Goal: Check status: Check status

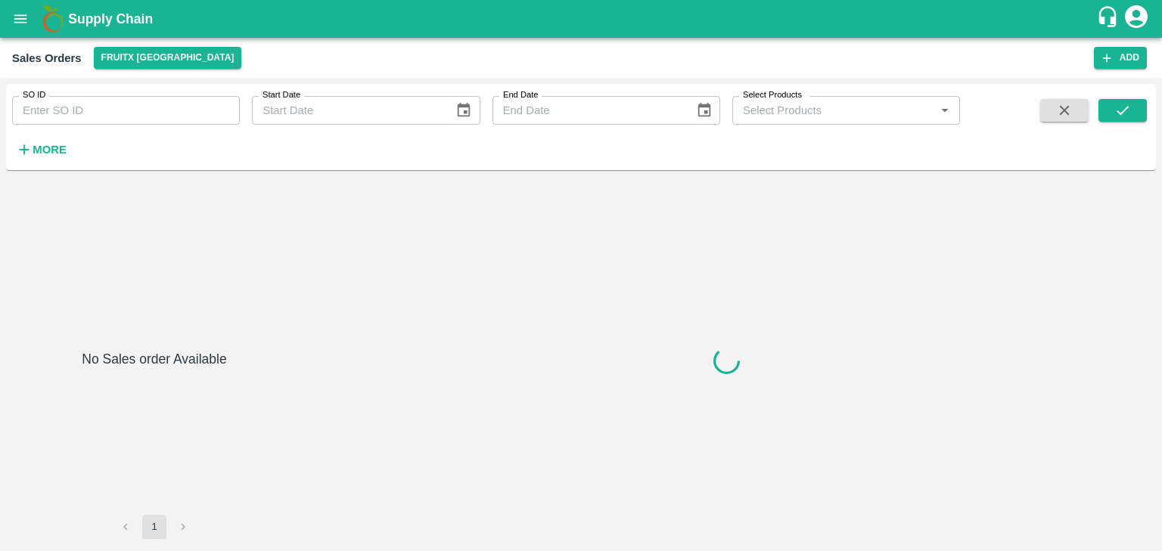
type input "39585"
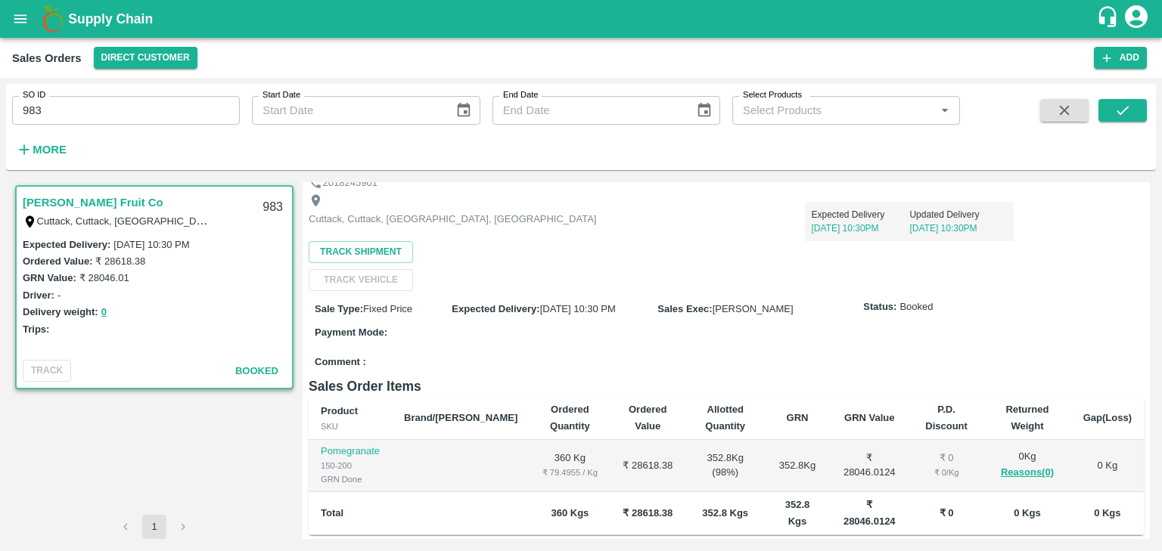
scroll to position [185, 0]
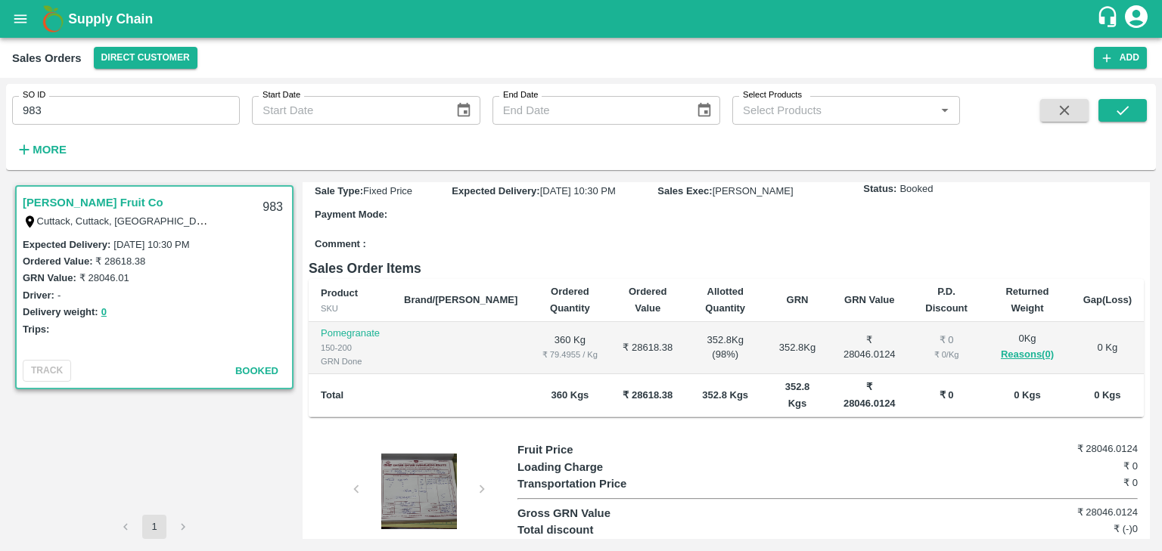
click at [420, 454] on div at bounding box center [418, 492] width 113 height 76
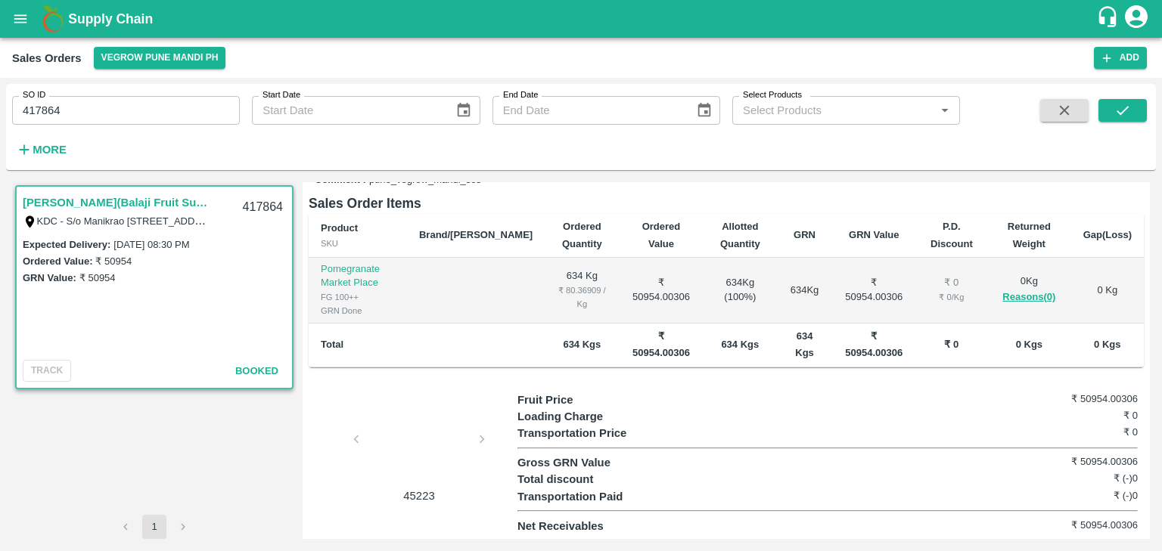
scroll to position [259, 0]
click at [405, 443] on div at bounding box center [418, 442] width 113 height 80
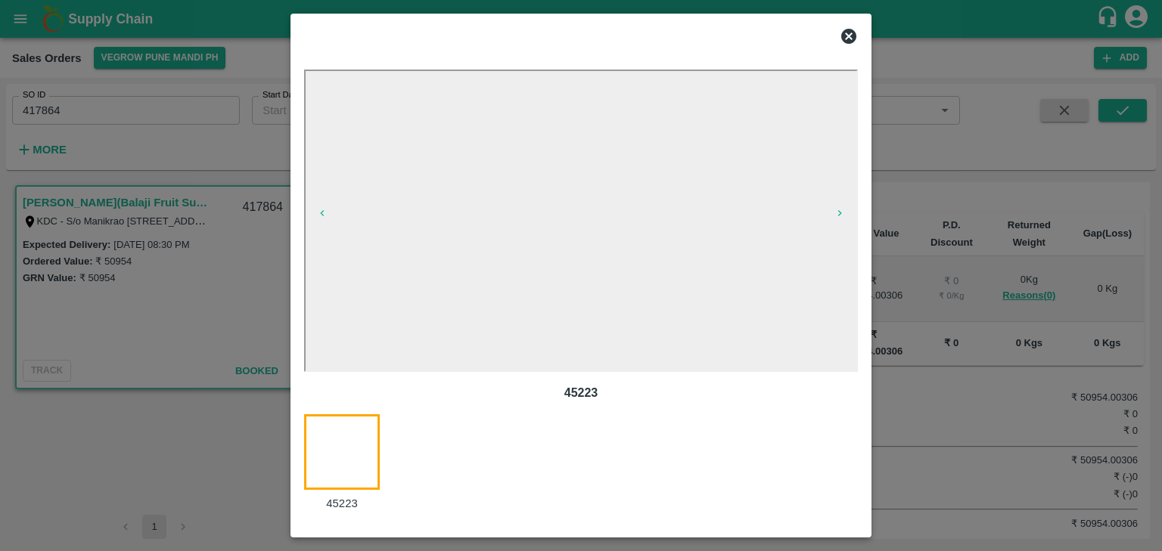
click at [851, 39] on icon at bounding box center [848, 36] width 18 height 18
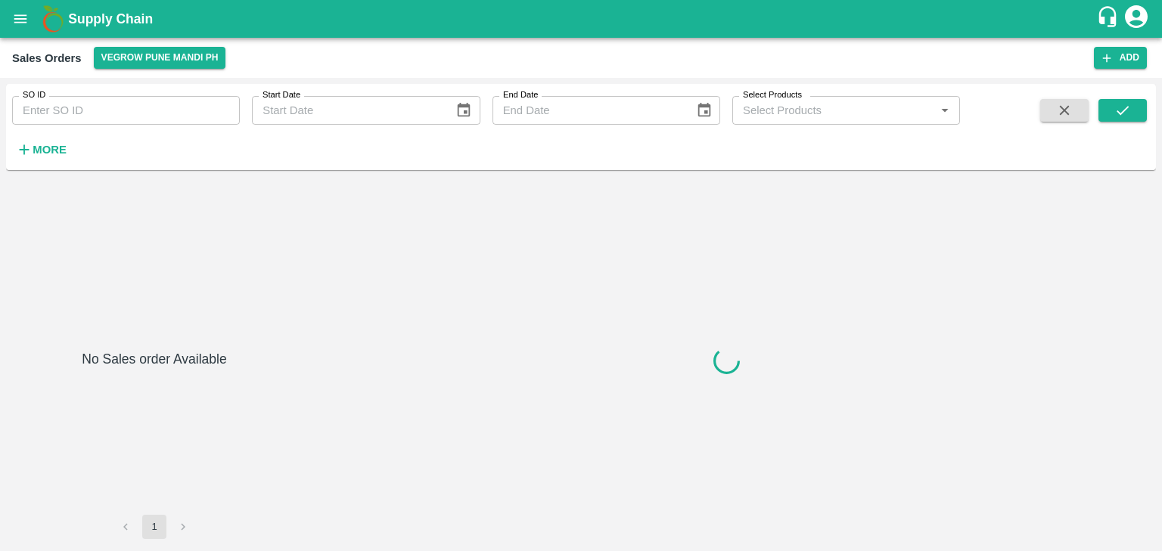
type input "417864"
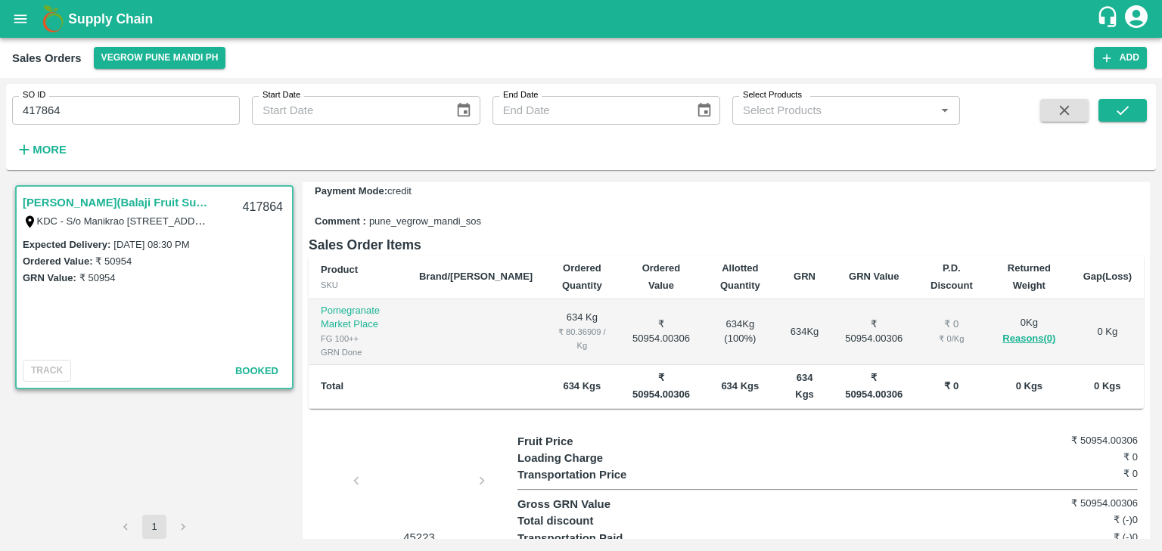
scroll to position [259, 0]
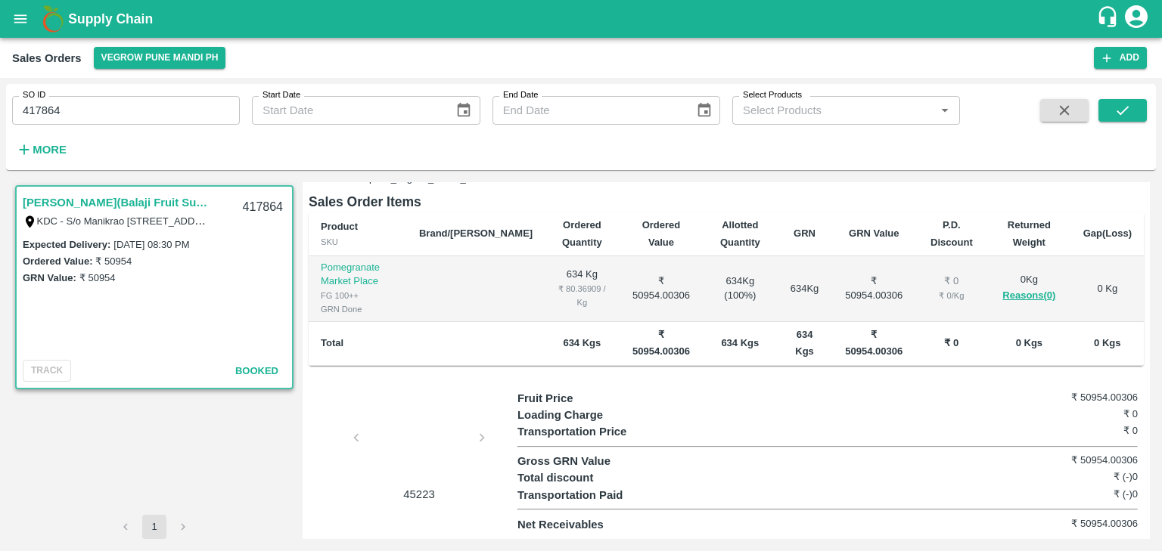
click at [417, 452] on div at bounding box center [418, 442] width 113 height 80
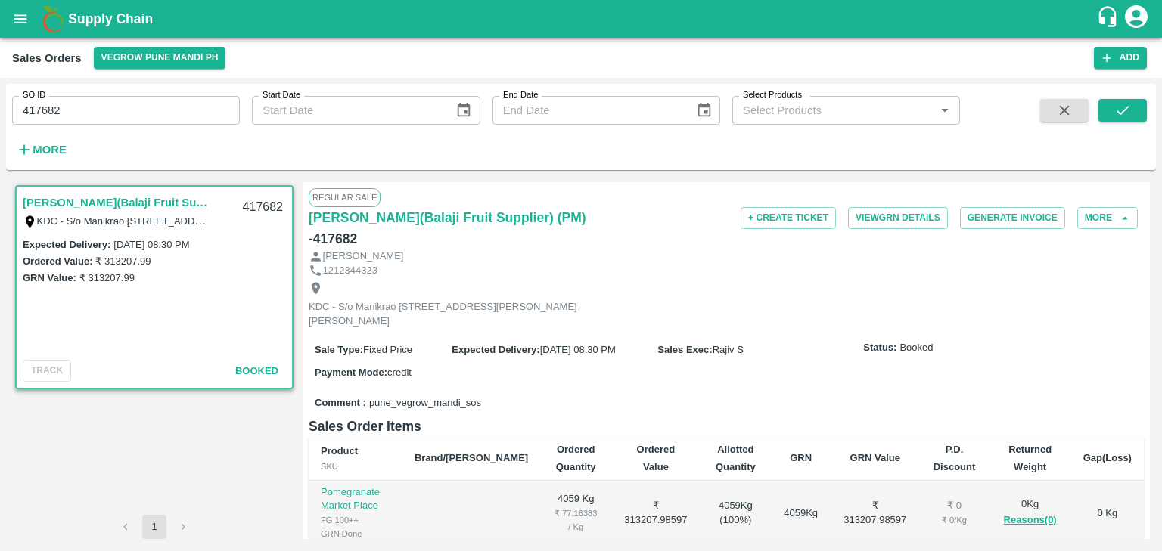
scroll to position [259, 0]
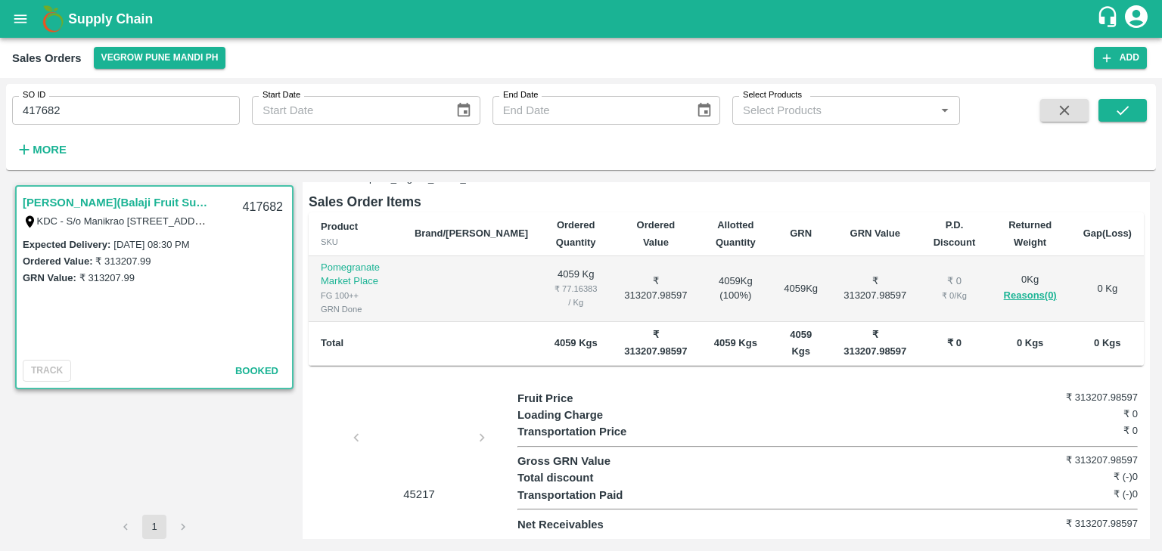
click at [436, 433] on div at bounding box center [418, 442] width 113 height 80
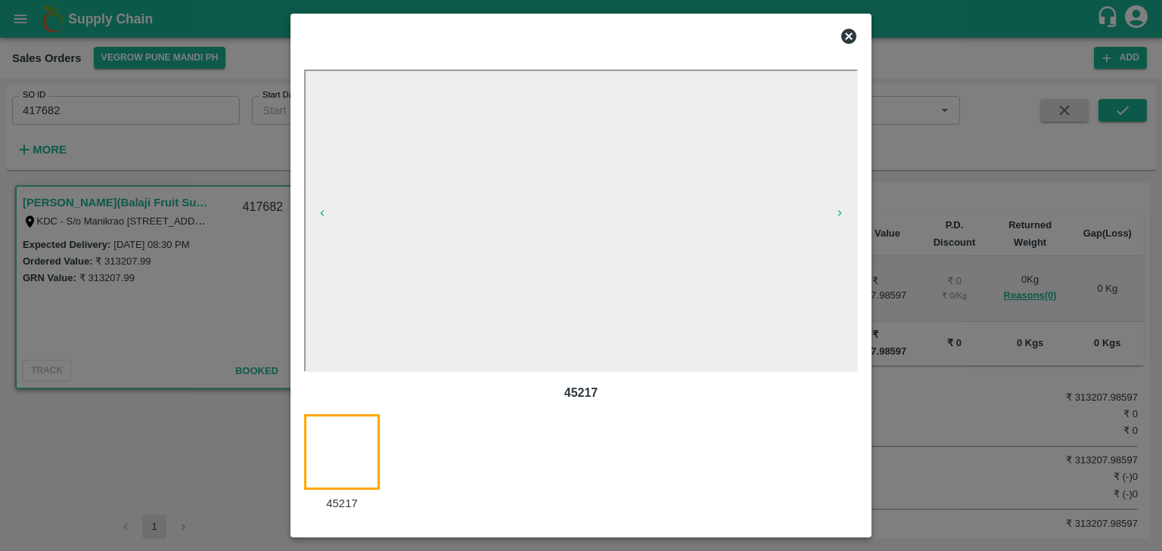
click at [846, 39] on icon at bounding box center [848, 36] width 18 height 18
